Goal: Check status: Check status

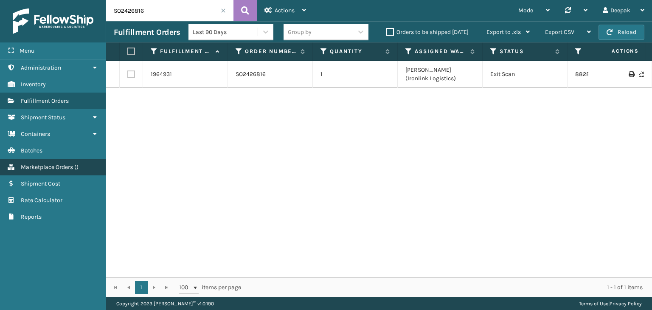
click at [44, 167] on span "Marketplace Orders" at bounding box center [47, 166] width 52 height 7
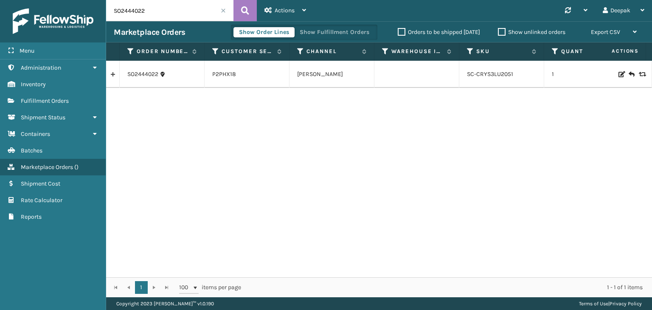
click at [188, 11] on input "SO2444022" at bounding box center [169, 10] width 127 height 21
paste input "470"
type input "SO2444470"
click at [249, 11] on button at bounding box center [244, 10] width 23 height 21
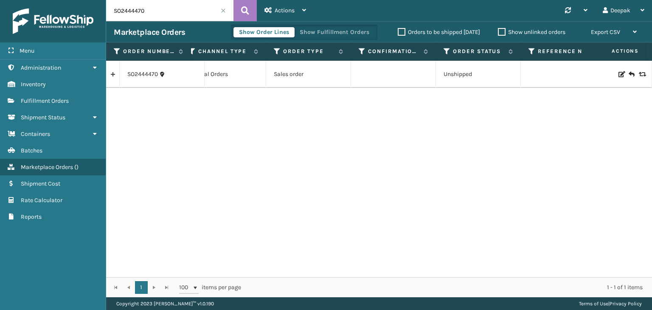
scroll to position [0, 554]
